Goal: Task Accomplishment & Management: Manage account settings

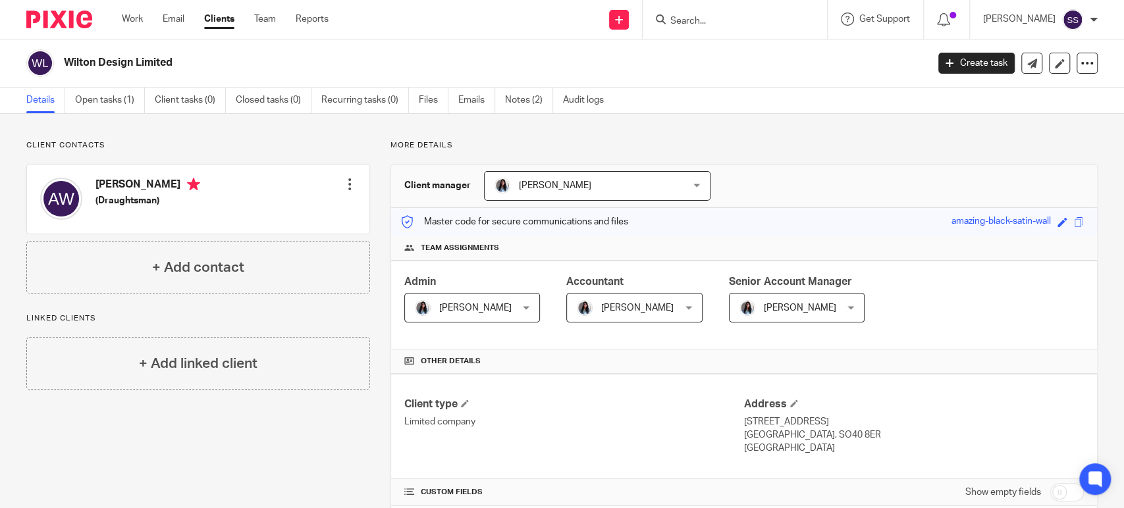
click at [730, 16] on input "Search" at bounding box center [728, 22] width 119 height 12
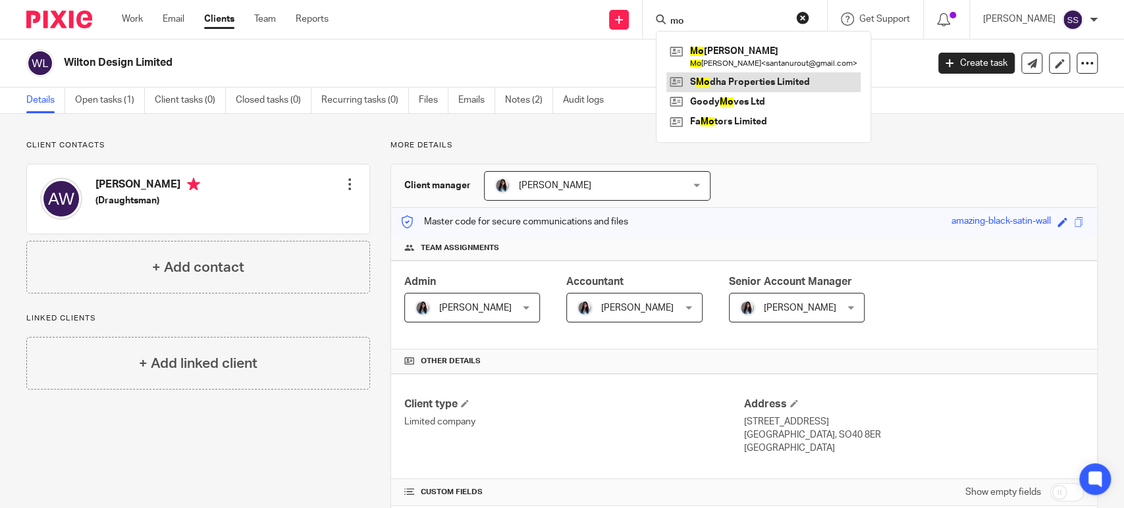
type input "mo"
click at [731, 84] on link at bounding box center [763, 82] width 194 height 20
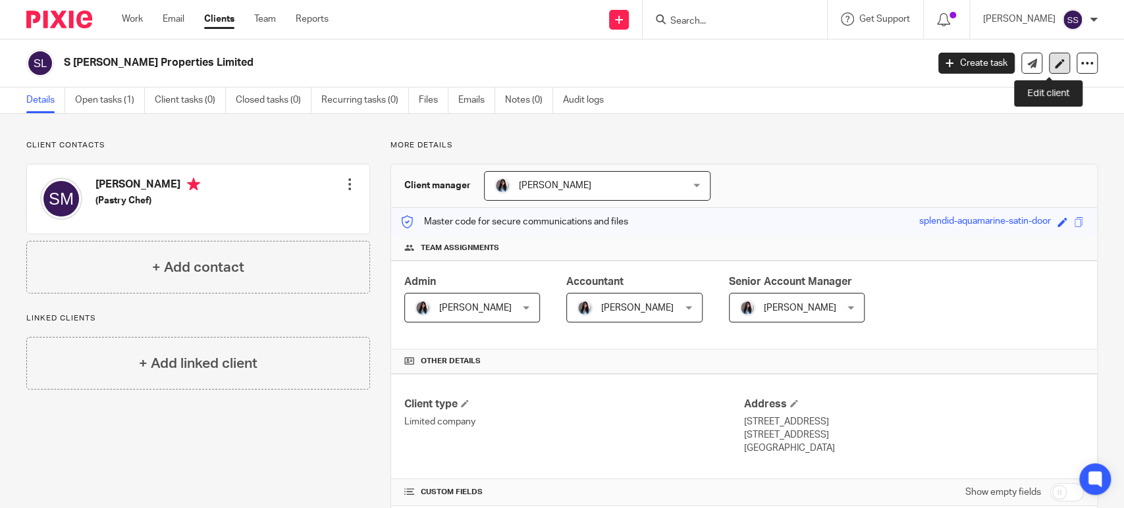
click at [1055, 64] on icon at bounding box center [1060, 64] width 10 height 10
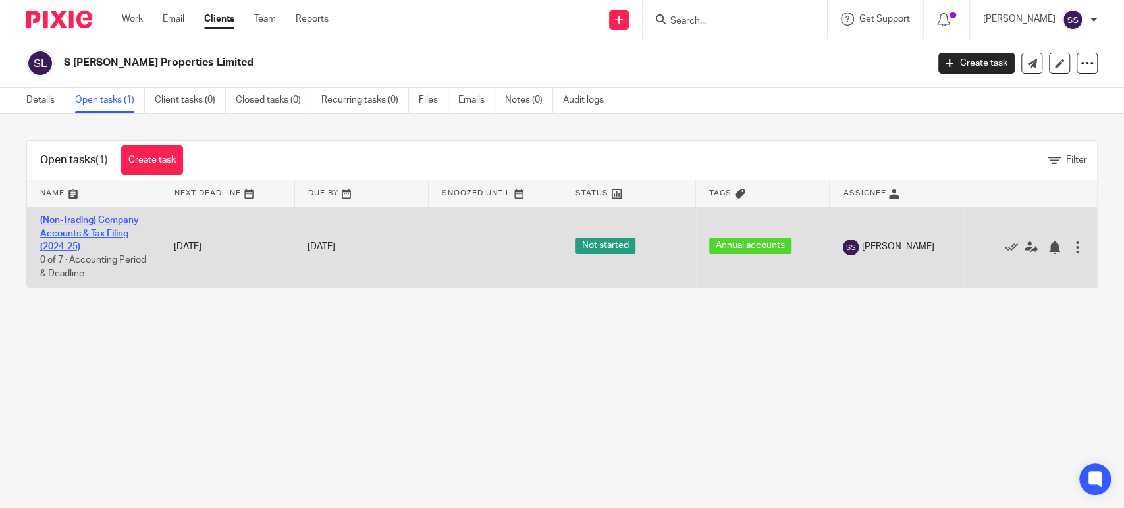
click at [90, 218] on link "(Non-Trading) Company Accounts & Tax Filing (2024-25)" at bounding box center [89, 234] width 99 height 36
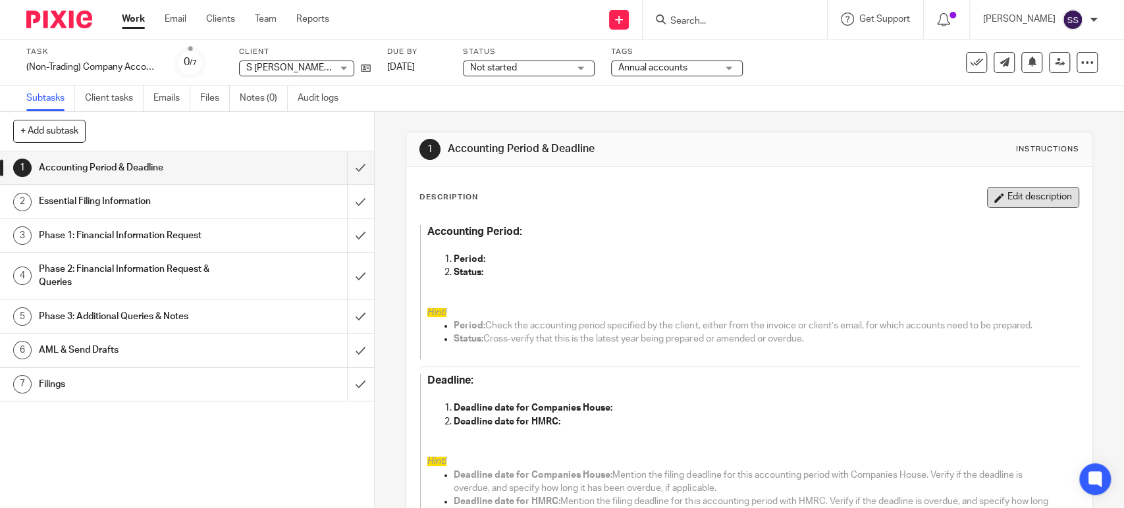
click at [987, 194] on button "Edit description" at bounding box center [1033, 197] width 92 height 21
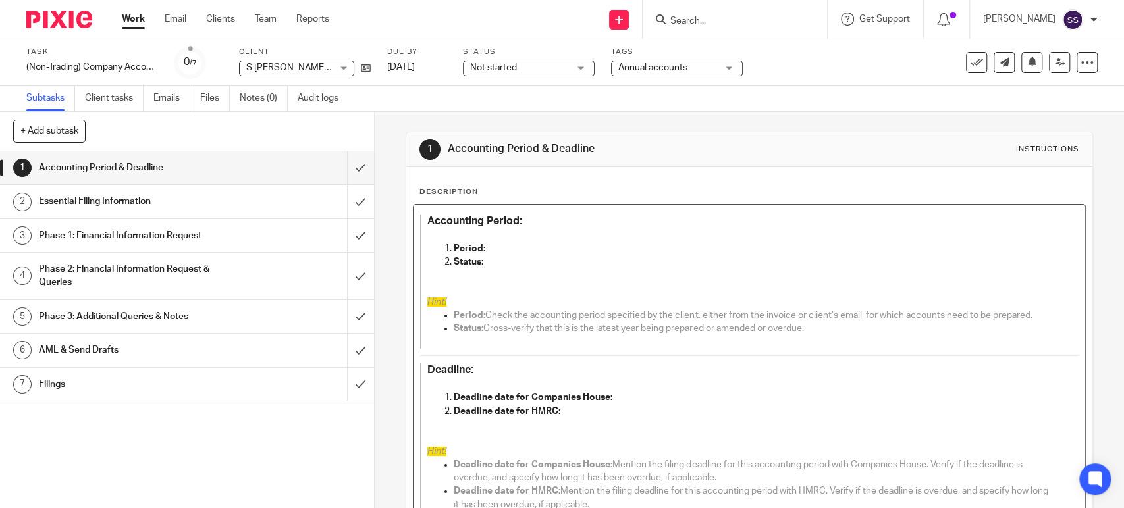
click at [503, 242] on p "Period:" at bounding box center [753, 248] width 598 height 13
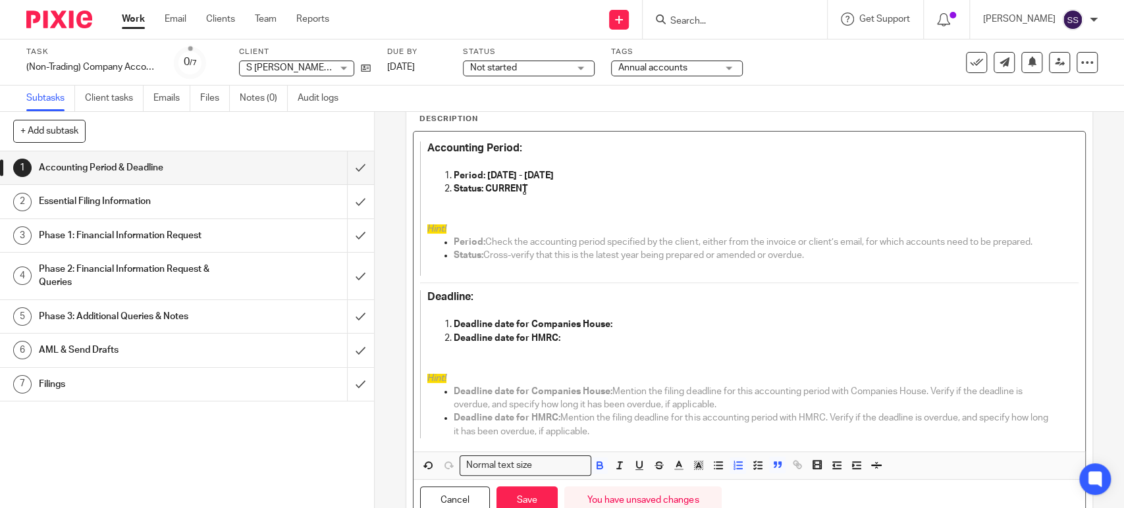
click at [630, 325] on p "Deadline date for Companies House:" at bounding box center [753, 324] width 598 height 13
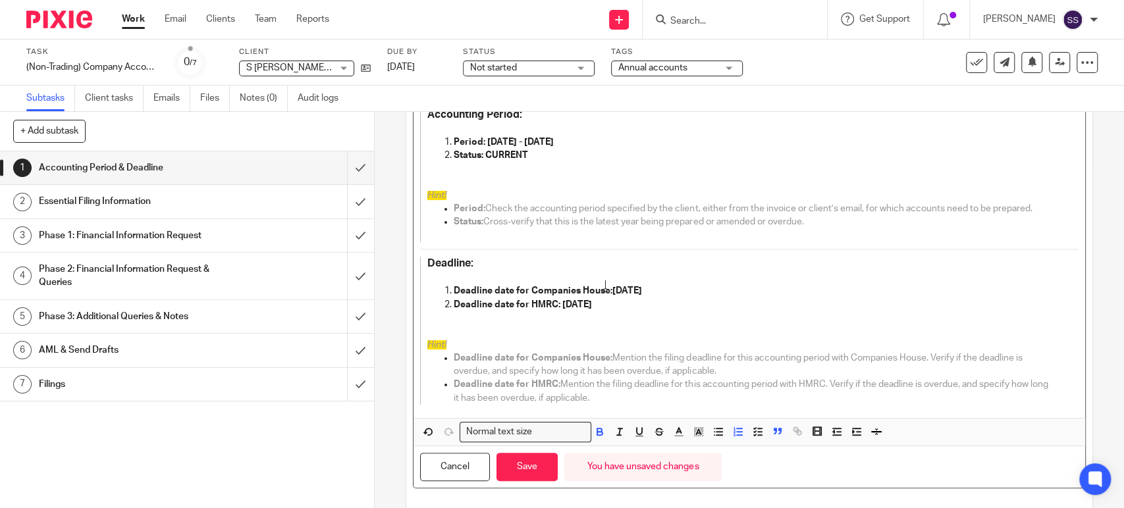
scroll to position [126, 0]
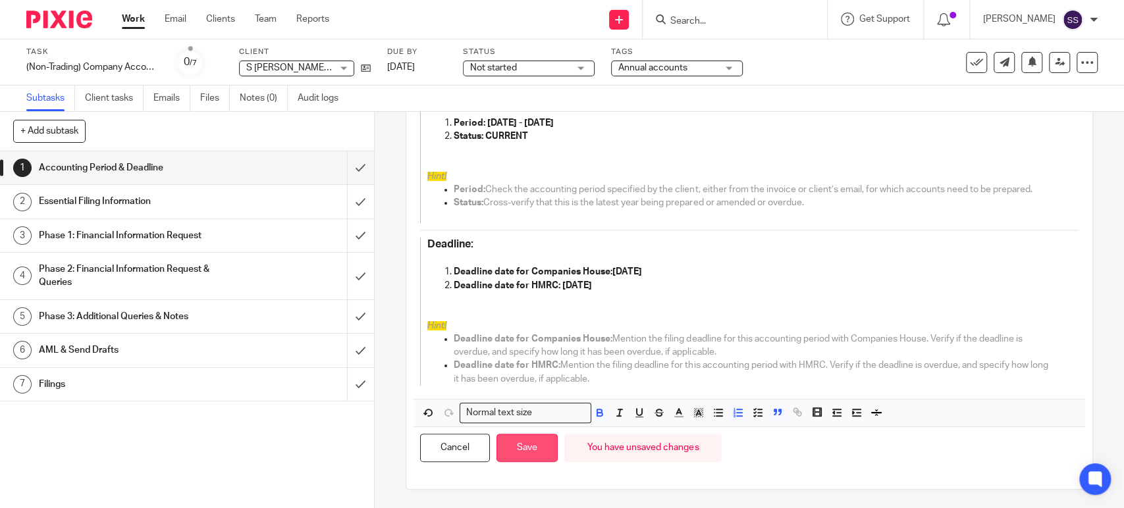
click at [545, 446] on button "Save" at bounding box center [526, 448] width 61 height 28
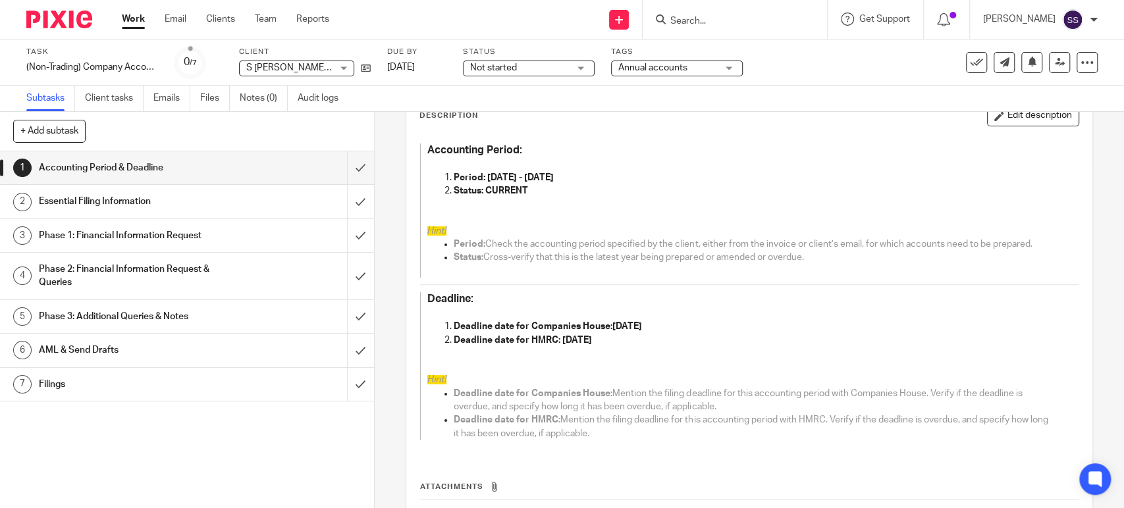
scroll to position [40, 0]
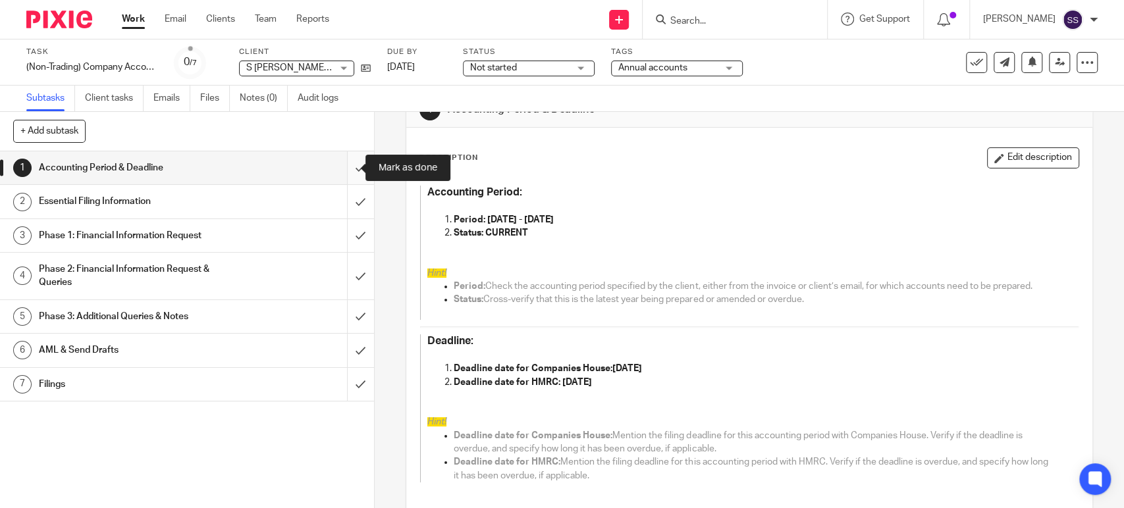
click at [348, 165] on input "submit" at bounding box center [187, 167] width 374 height 33
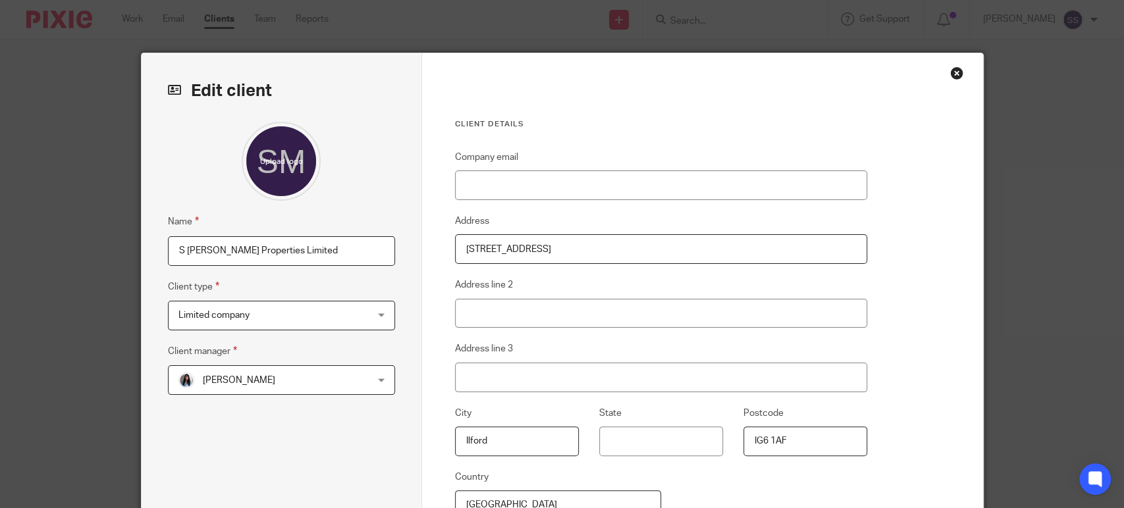
scroll to position [171, 0]
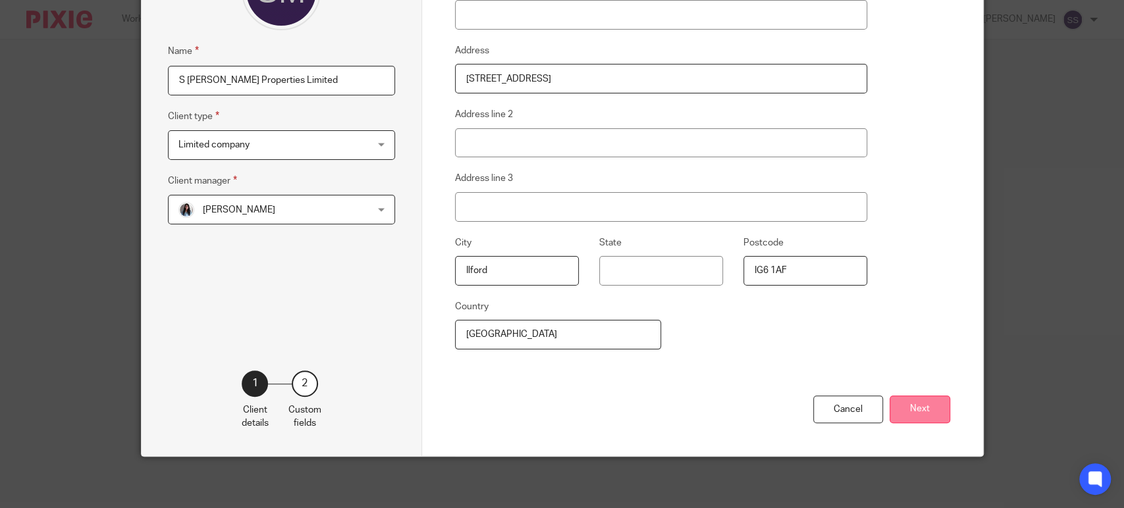
click at [903, 404] on button "Next" at bounding box center [920, 410] width 61 height 28
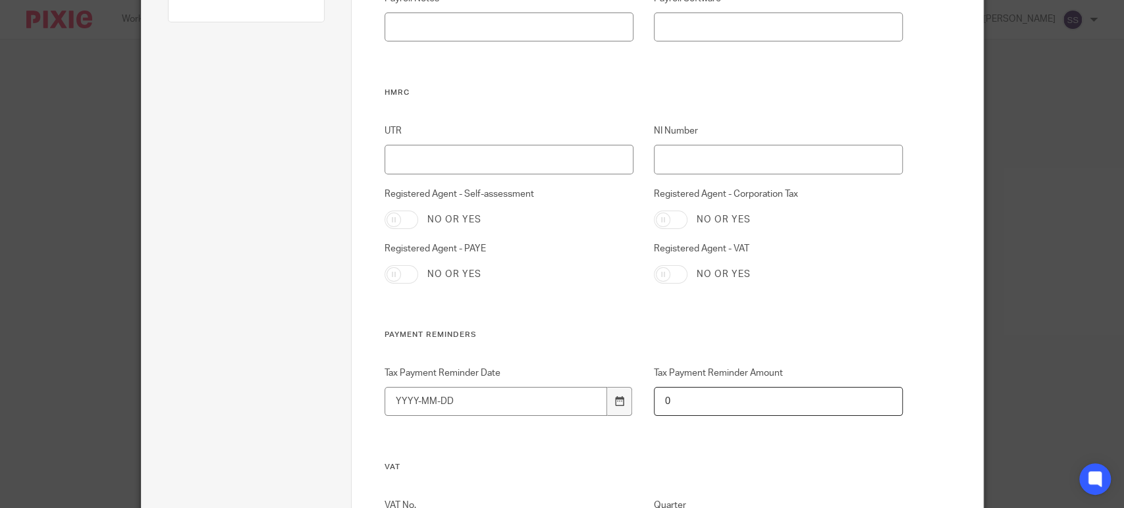
scroll to position [390, 0]
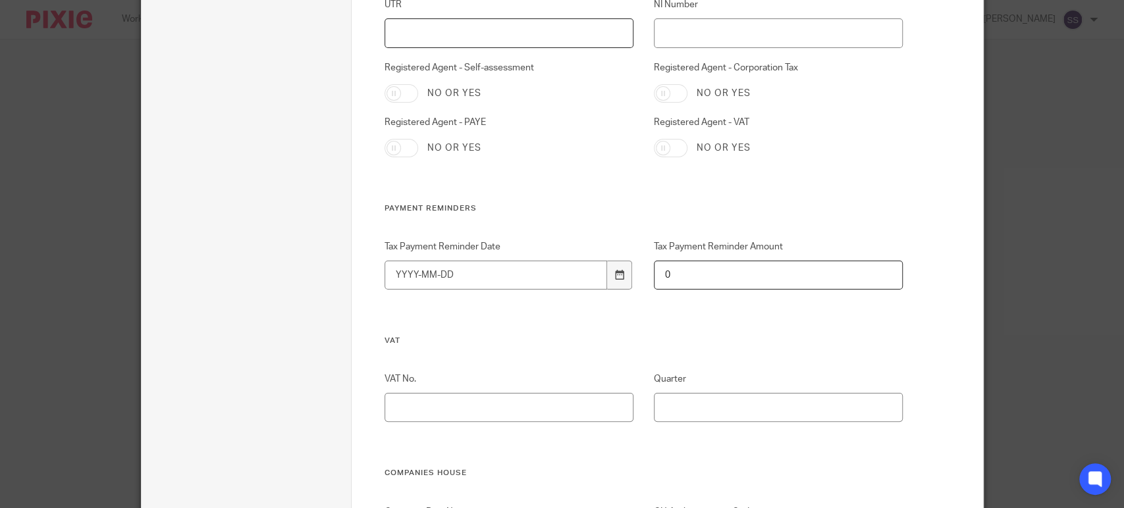
click at [423, 24] on input "UTR" at bounding box center [509, 33] width 249 height 30
paste input "4269307471"
type input "4269307471"
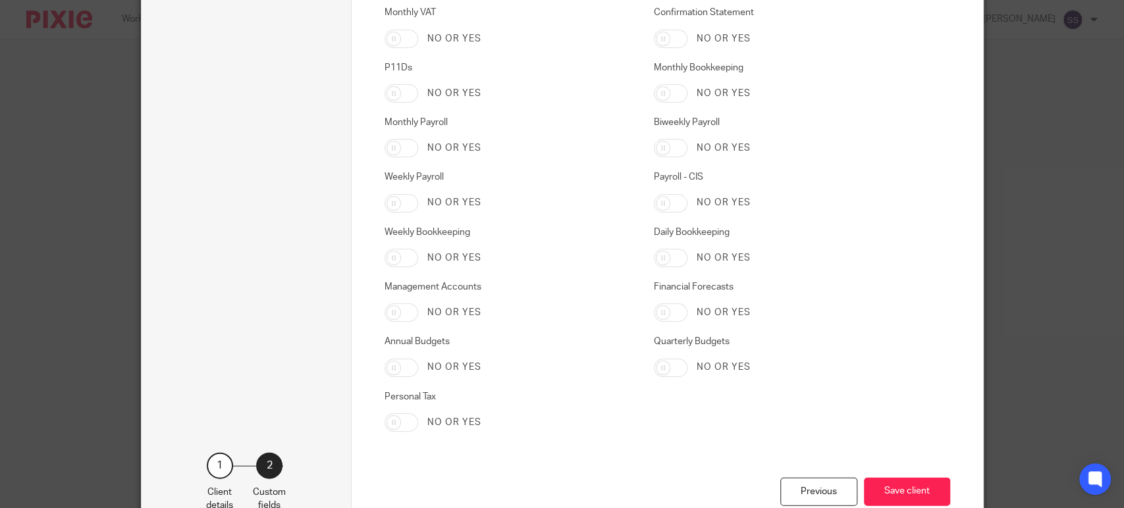
scroll to position [2065, 0]
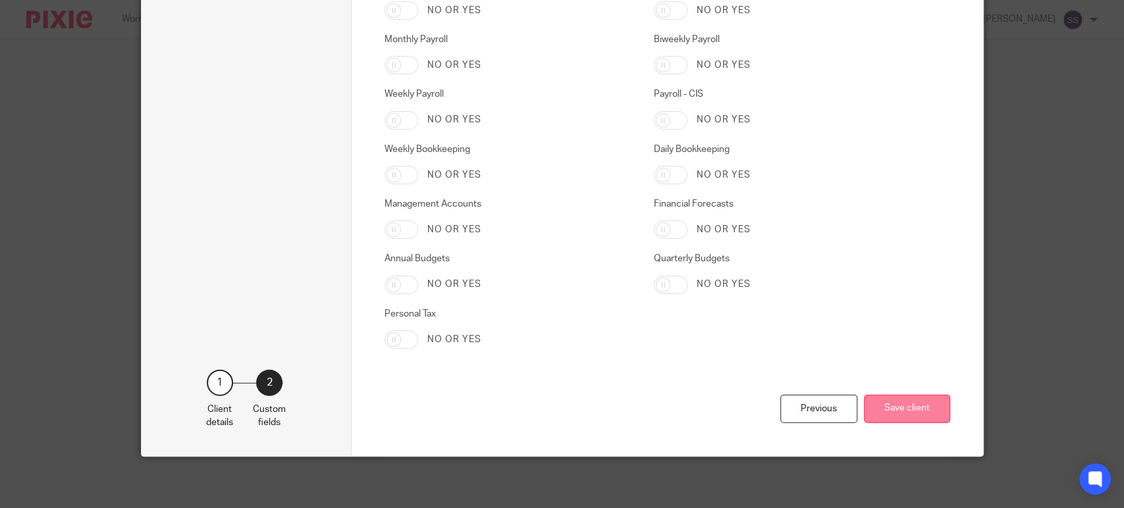
click at [922, 405] on button "Save client" at bounding box center [907, 409] width 86 height 28
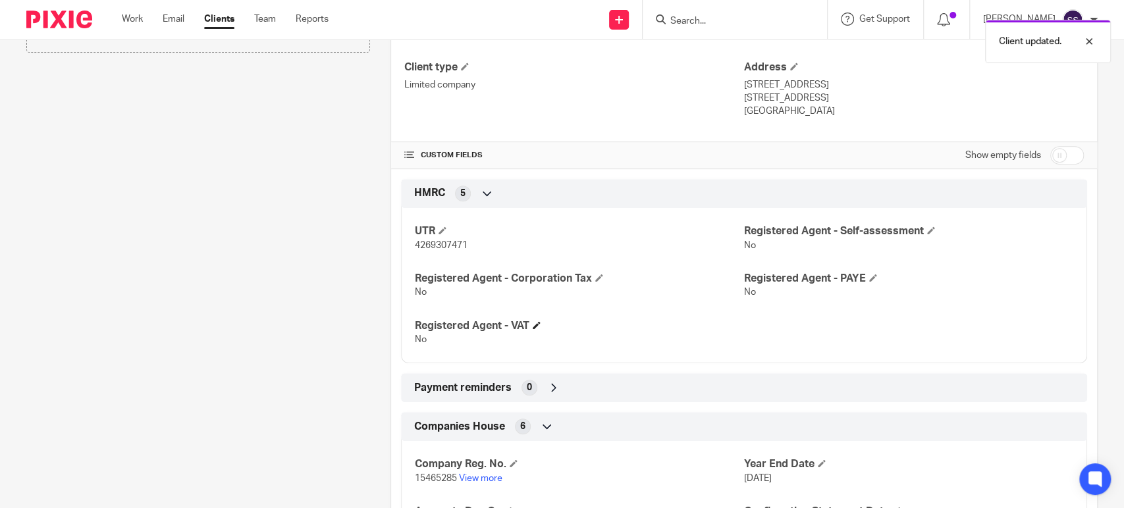
scroll to position [365, 0]
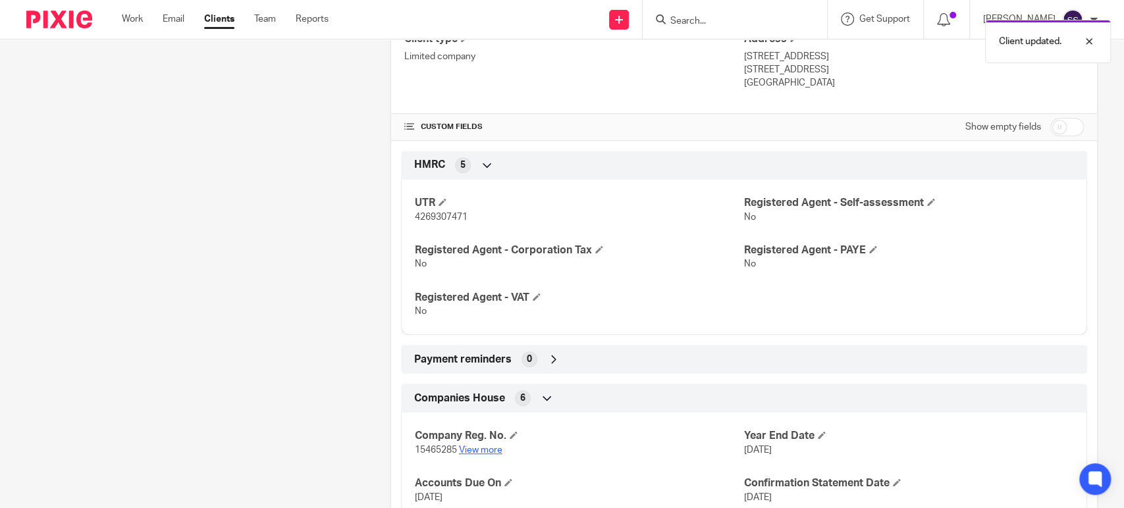
click at [486, 451] on link "View more" at bounding box center [480, 450] width 43 height 9
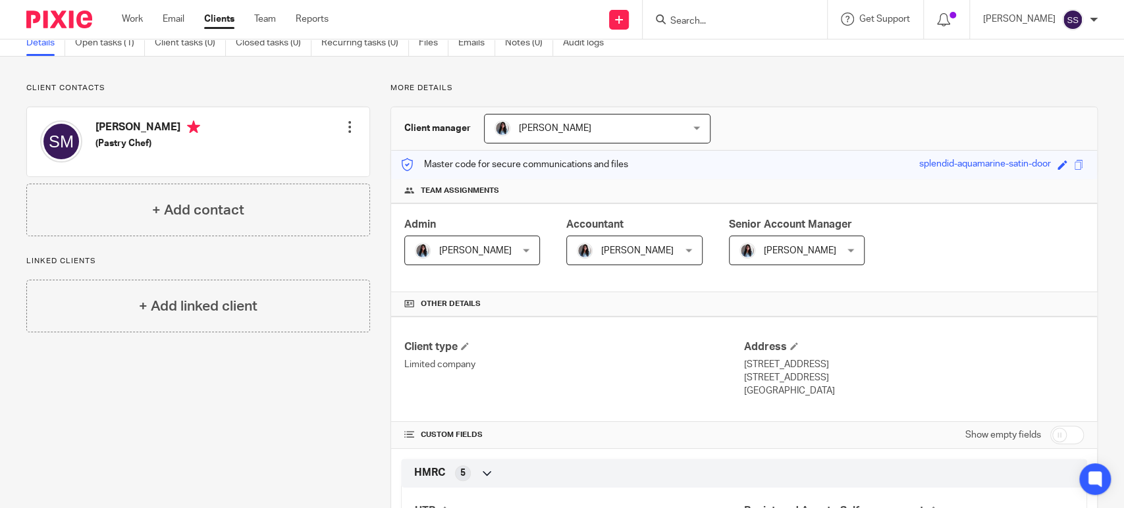
scroll to position [0, 0]
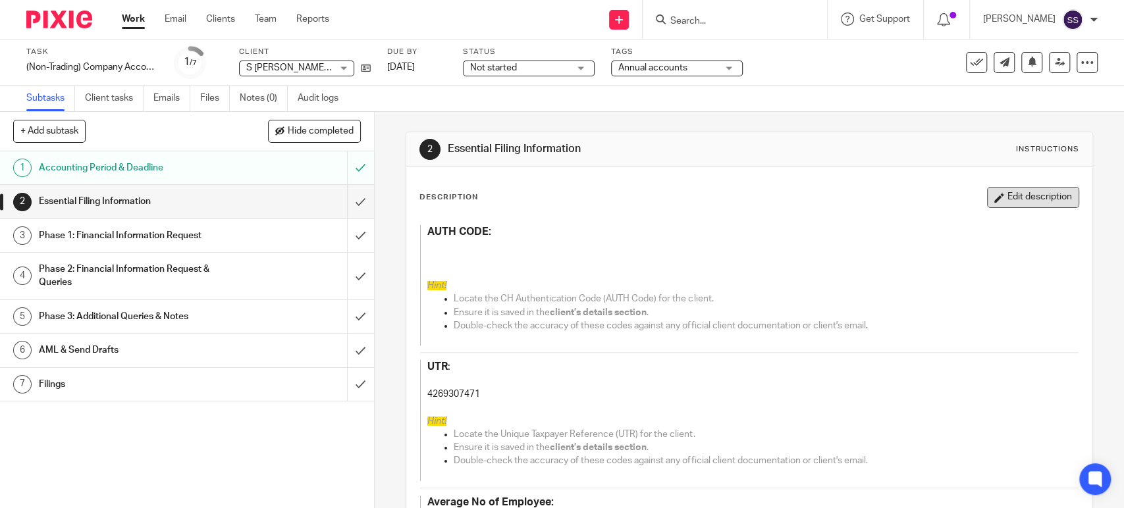
click at [1011, 195] on button "Edit description" at bounding box center [1033, 197] width 92 height 21
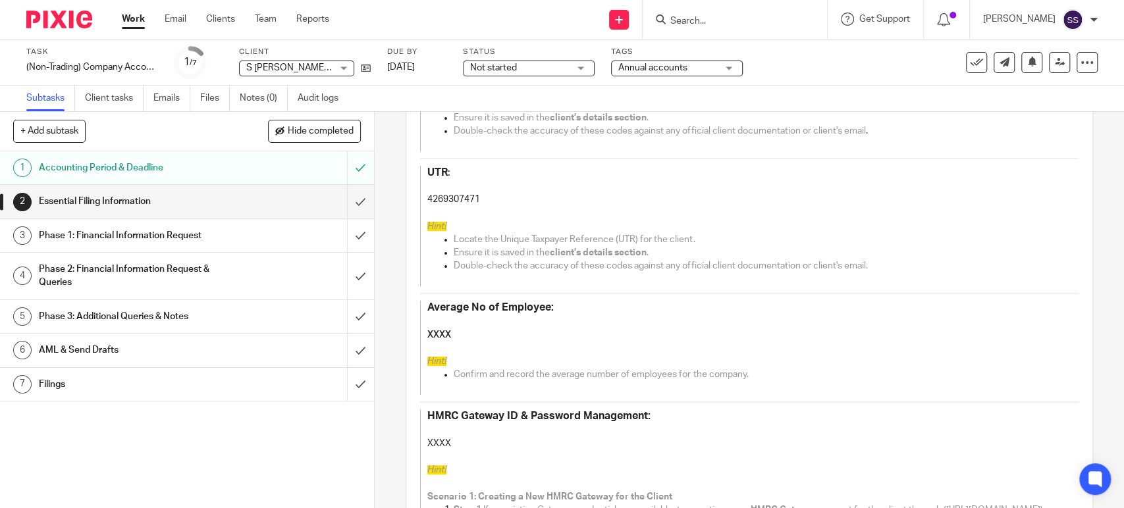
scroll to position [219, 0]
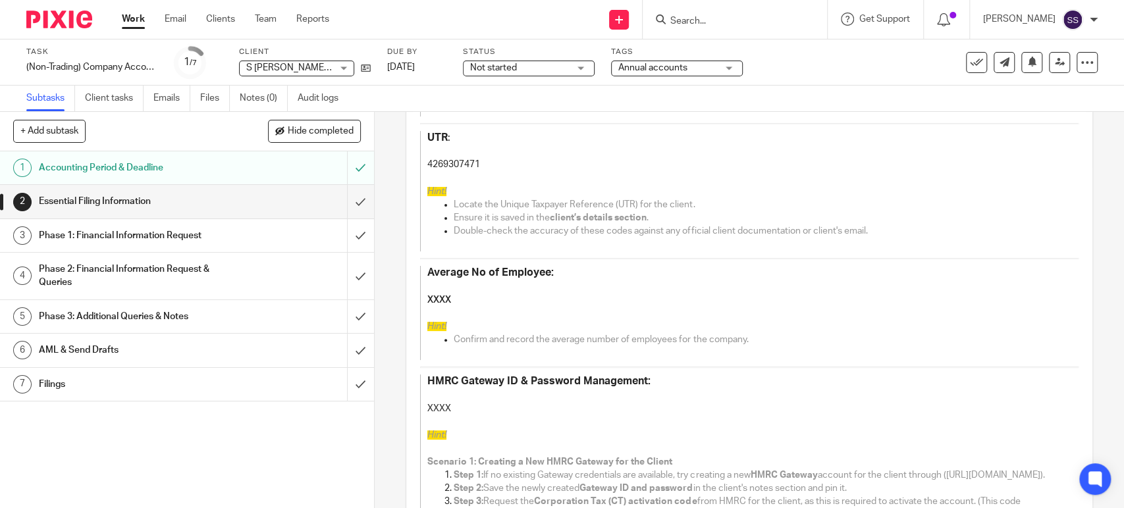
click at [437, 304] on h4 "XXXX" at bounding box center [739, 300] width 624 height 13
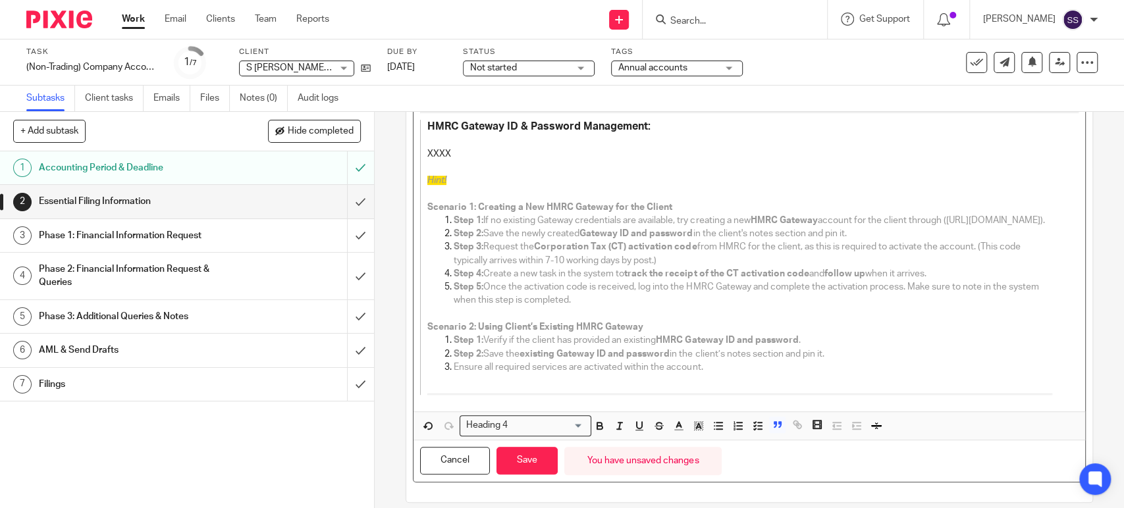
scroll to position [500, 0]
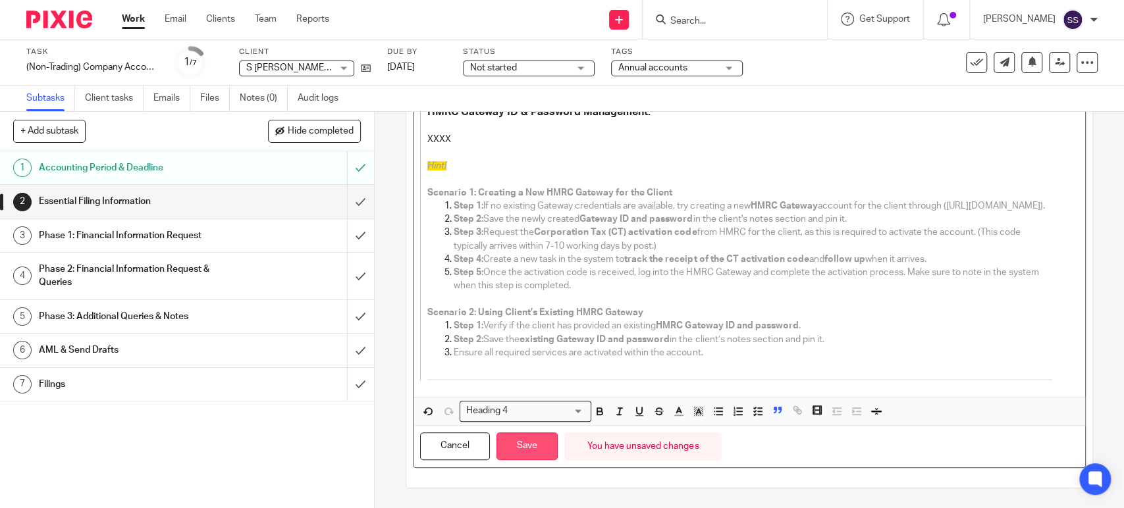
click at [514, 441] on button "Save" at bounding box center [526, 447] width 61 height 28
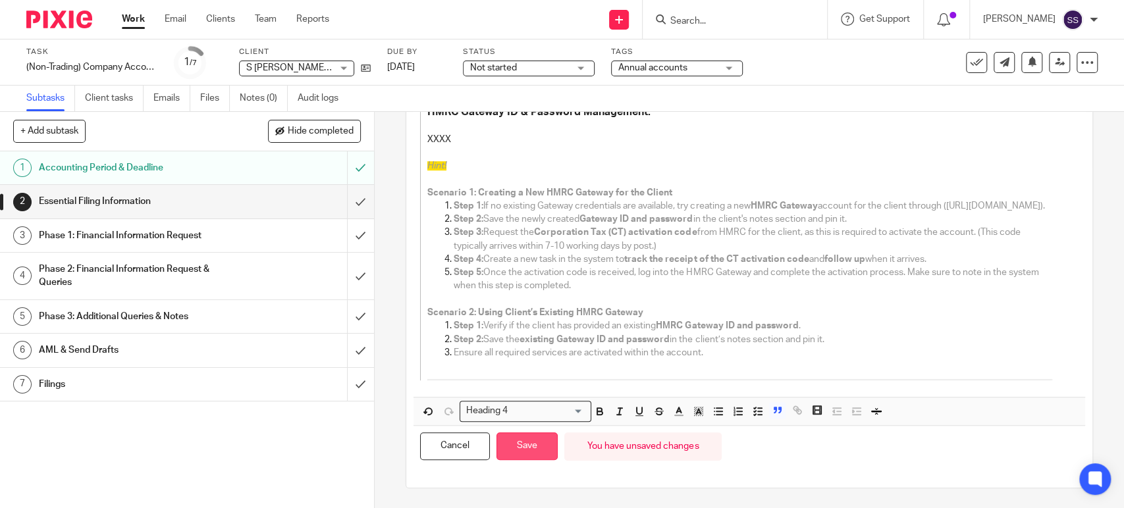
scroll to position [510, 0]
